Goal: Transaction & Acquisition: Purchase product/service

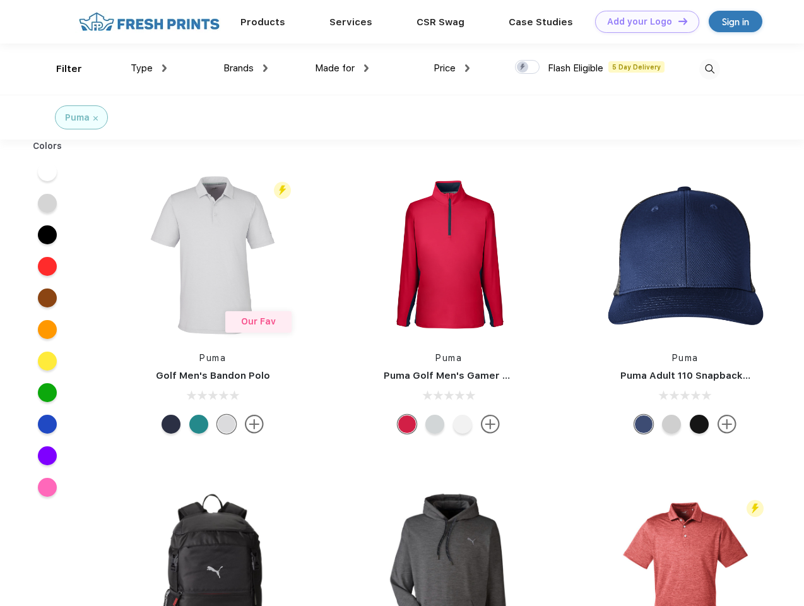
scroll to position [1, 0]
click at [642, 21] on link "Add your Logo Design Tool" at bounding box center [647, 22] width 104 height 22
click at [0, 0] on div "Design Tool" at bounding box center [0, 0] width 0 height 0
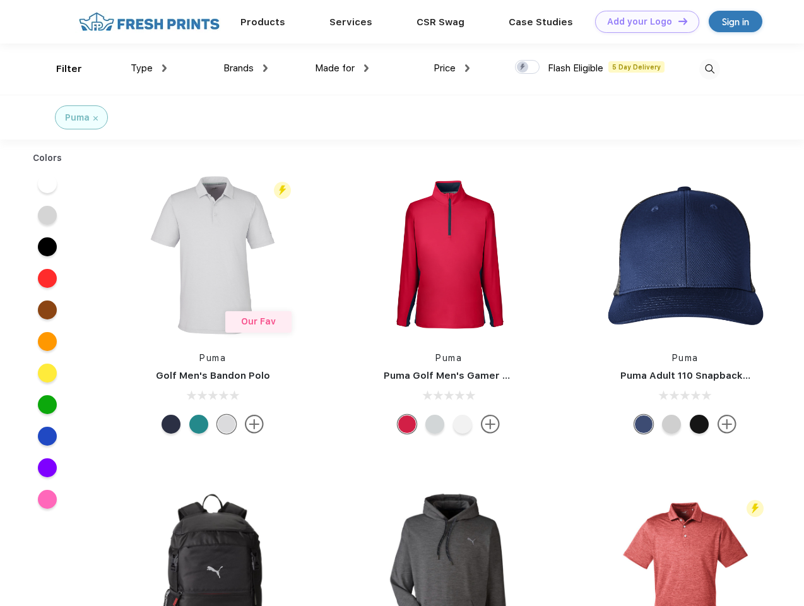
click at [677, 21] on link "Add your Logo Design Tool" at bounding box center [647, 22] width 104 height 22
click at [61, 69] on div "Filter" at bounding box center [69, 69] width 26 height 15
click at [149, 68] on span "Type" at bounding box center [142, 67] width 22 height 11
click at [245, 68] on span "Brands" at bounding box center [238, 67] width 30 height 11
click at [342, 68] on span "Made for" at bounding box center [335, 67] width 40 height 11
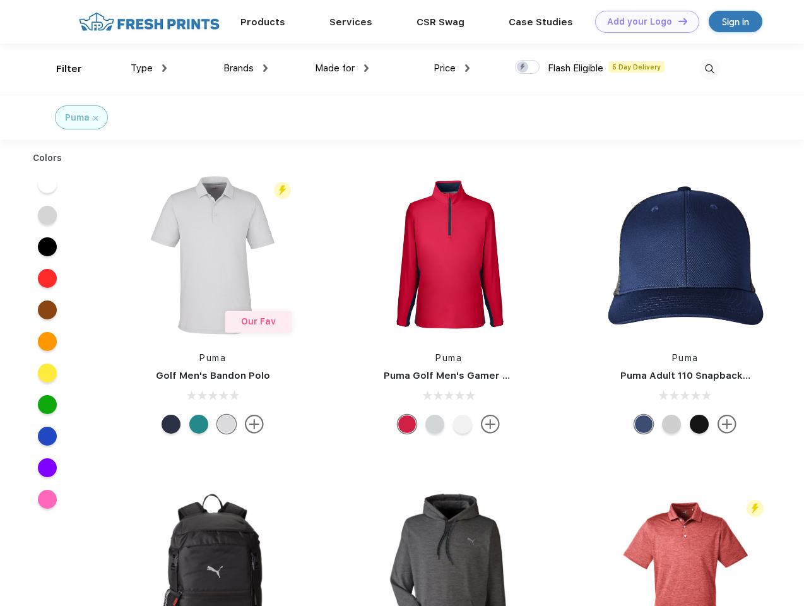
click at [452, 68] on span "Price" at bounding box center [445, 67] width 22 height 11
click at [528, 68] on div at bounding box center [527, 67] width 25 height 14
click at [523, 68] on input "checkbox" at bounding box center [519, 63] width 8 height 8
click at [709, 69] on img at bounding box center [709, 69] width 21 height 21
